Goal: Book appointment/travel/reservation

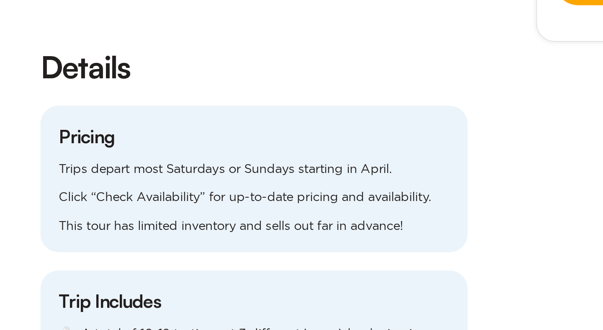
scroll to position [602, 0]
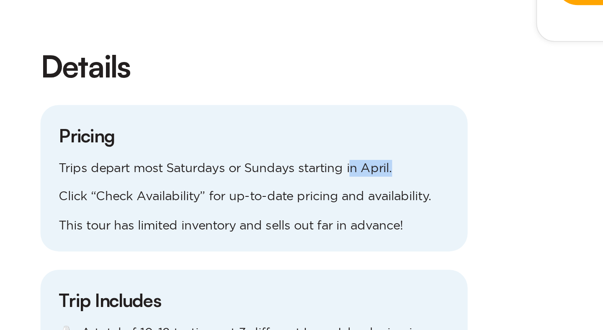
drag, startPoint x: 260, startPoint y: 211, endPoint x: 280, endPoint y: 210, distance: 19.7
click at [280, 236] on p "Trips depart most Saturdays or Sundays starting in April." at bounding box center [201, 240] width 214 height 9
click at [265, 236] on div "Trips depart most Saturdays or Sundays starting in April. Click “Check Availabi…" at bounding box center [201, 256] width 214 height 41
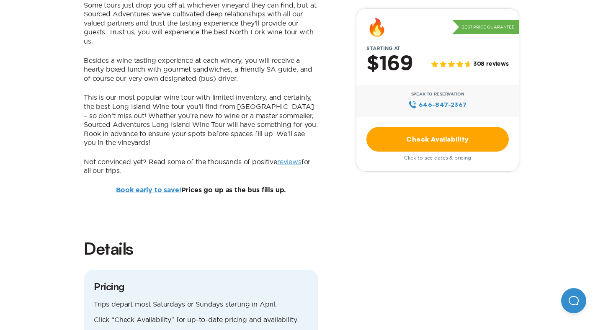
scroll to position [542, 0]
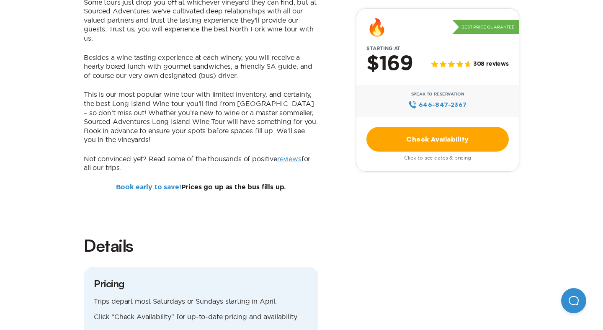
click at [431, 136] on link "Check Availability" at bounding box center [437, 139] width 142 height 25
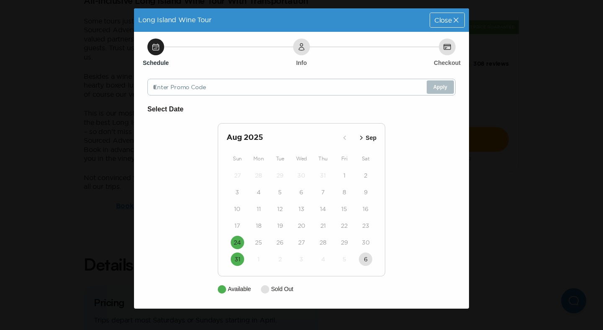
click at [361, 136] on icon "button" at bounding box center [361, 138] width 8 height 8
click at [367, 135] on p "Oct" at bounding box center [372, 138] width 10 height 9
click at [367, 135] on p "Nov" at bounding box center [370, 138] width 11 height 9
click at [352, 136] on icon "button" at bounding box center [355, 138] width 8 height 8
click at [352, 136] on div "[DATE] Sep Nov" at bounding box center [301, 138] width 150 height 12
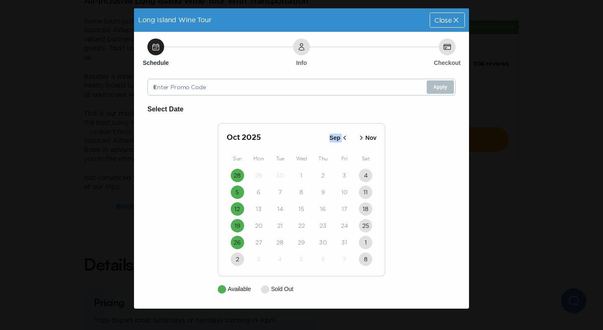
click at [352, 136] on div "[DATE] Sep Nov" at bounding box center [301, 138] width 150 height 12
click at [345, 136] on icon "button" at bounding box center [344, 138] width 8 height 8
click at [344, 136] on icon "button" at bounding box center [346, 138] width 8 height 8
click at [454, 17] on icon at bounding box center [456, 20] width 8 height 8
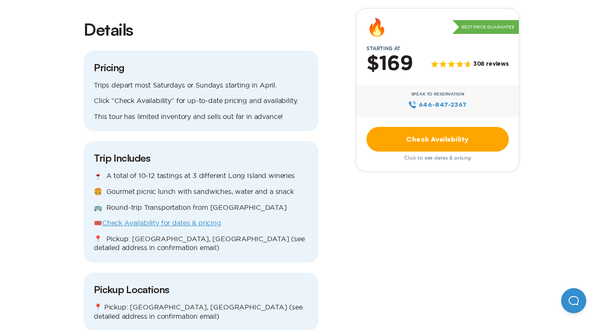
scroll to position [759, 0]
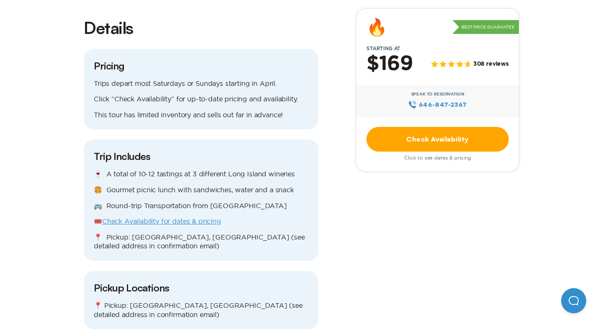
click at [201, 217] on p "🎟️ Check Availability for dates & pricing" at bounding box center [201, 221] width 214 height 9
click at [201, 196] on div "🍷 A total of 10-12 tastings at 3 different Long Island wineries 🍔 Gourmet picni…" at bounding box center [201, 210] width 214 height 81
click at [201, 217] on link "Check Availability for dates & pricing" at bounding box center [161, 221] width 119 height 8
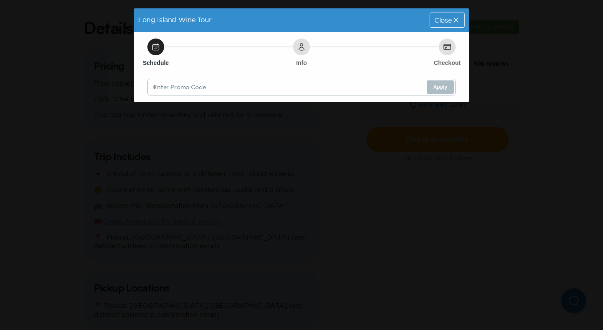
scroll to position [0, 0]
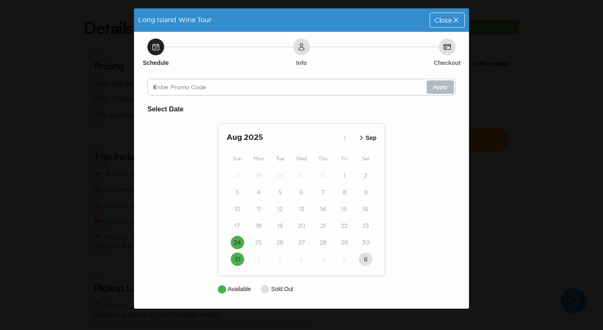
click at [450, 13] on div "Close" at bounding box center [447, 20] width 34 height 14
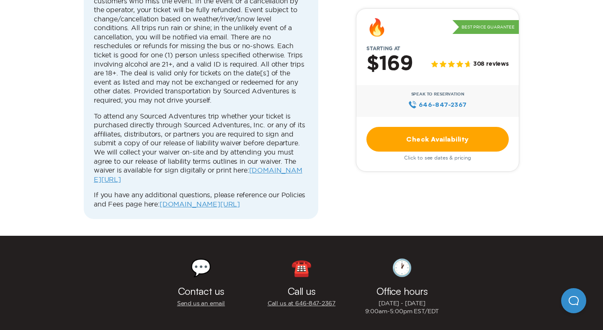
scroll to position [2710, 0]
